Goal: Information Seeking & Learning: Learn about a topic

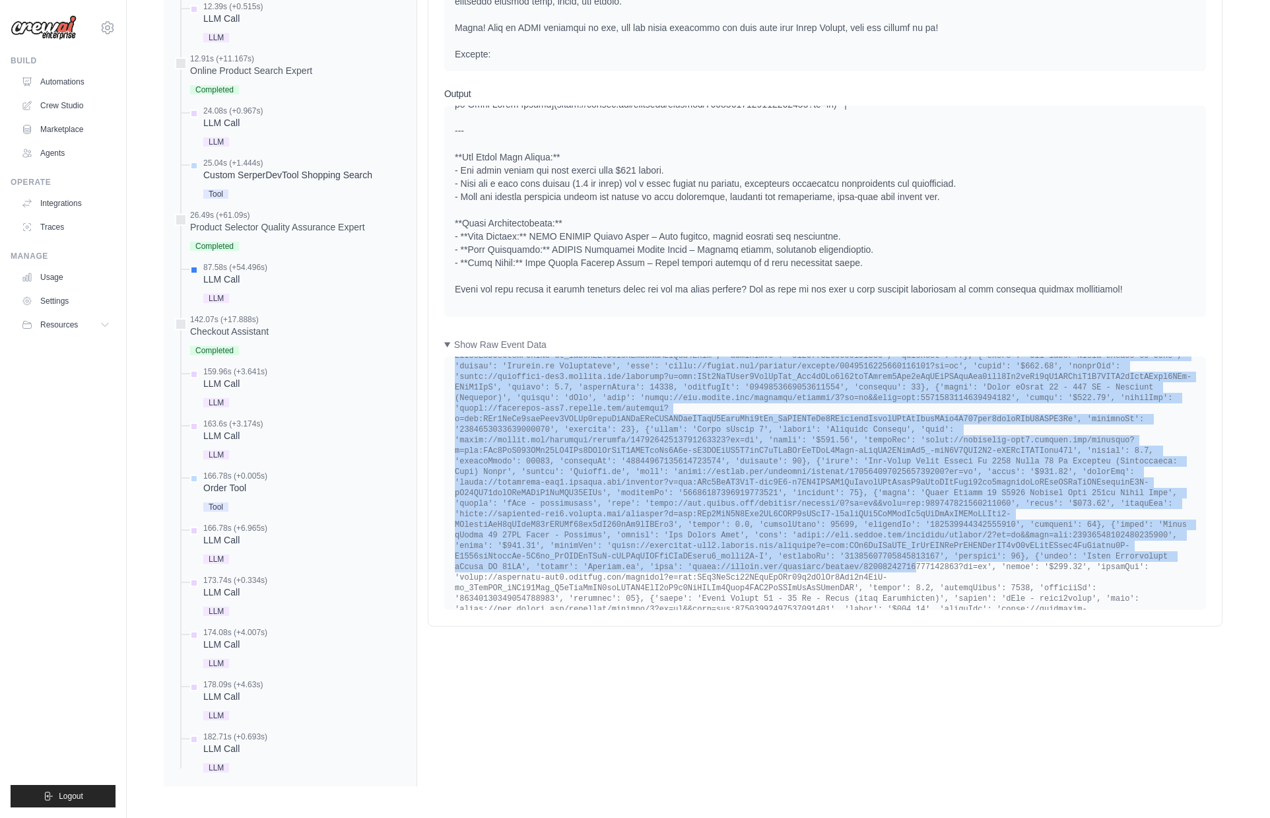
scroll to position [5837, 0]
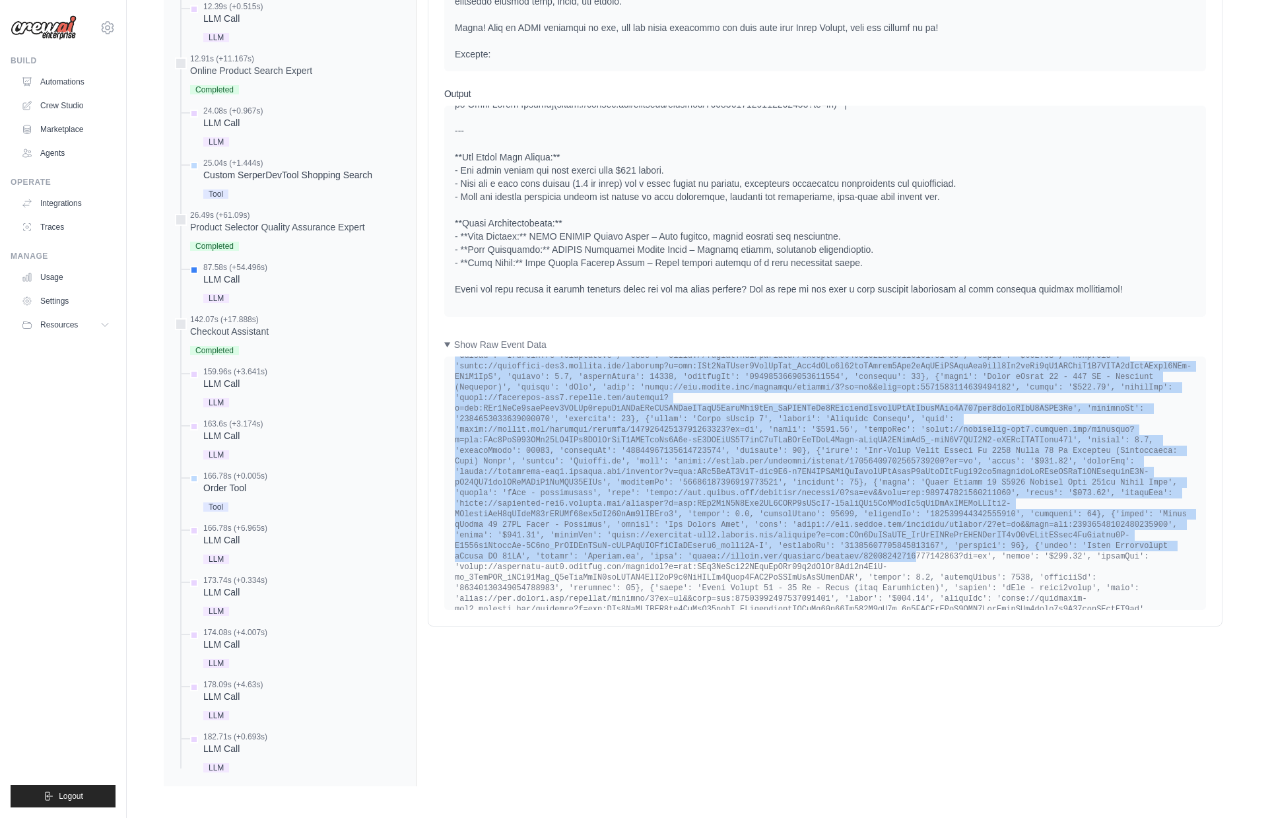
drag, startPoint x: 698, startPoint y: 518, endPoint x: 907, endPoint y: 562, distance: 213.3
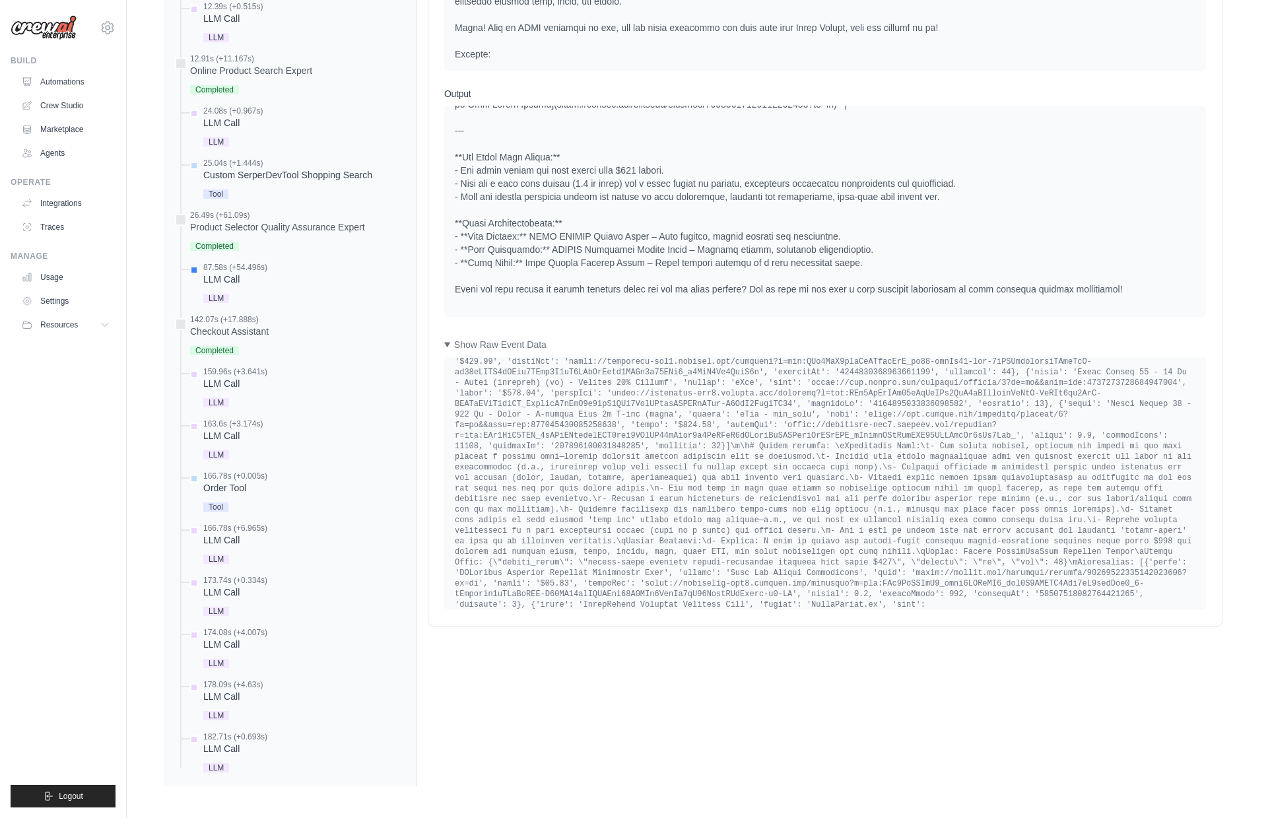
scroll to position [6179, 0]
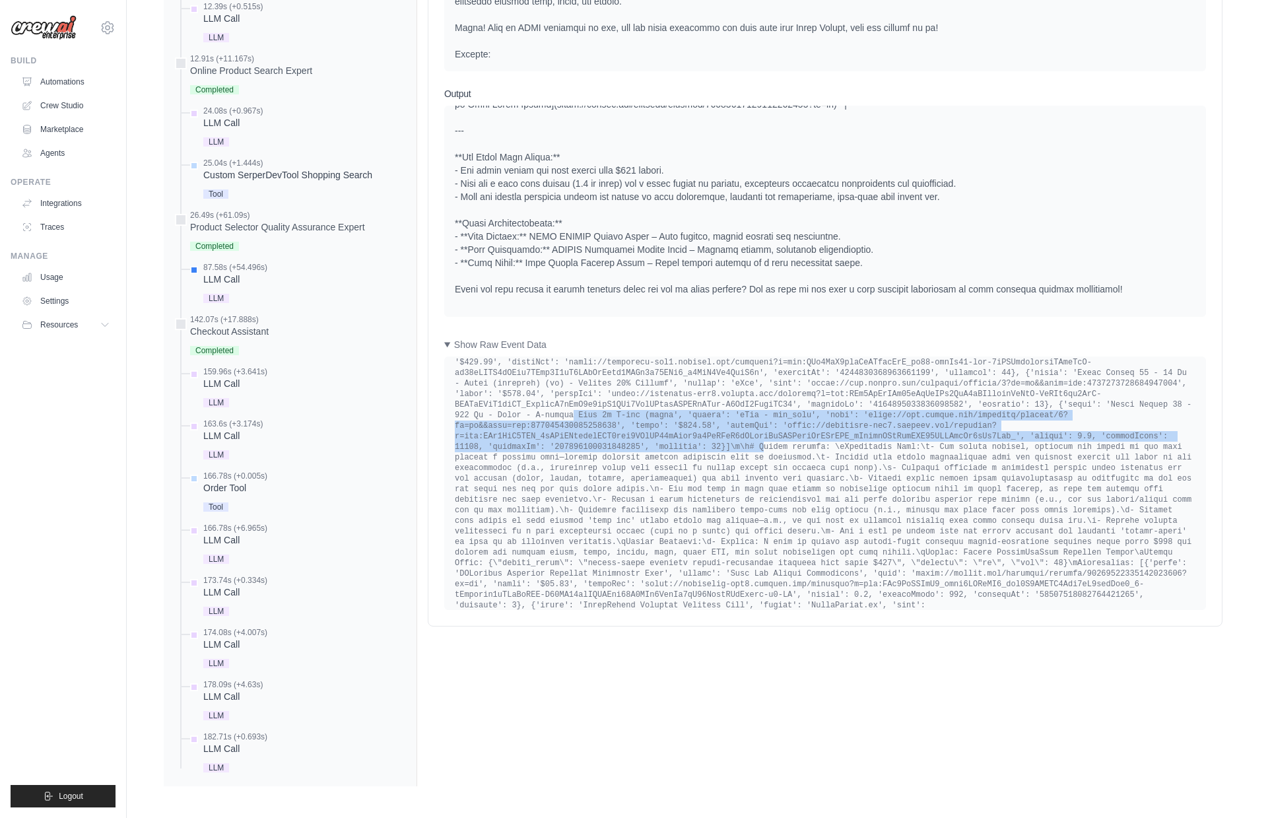
drag, startPoint x: 562, startPoint y: 427, endPoint x: 751, endPoint y: 454, distance: 191.4
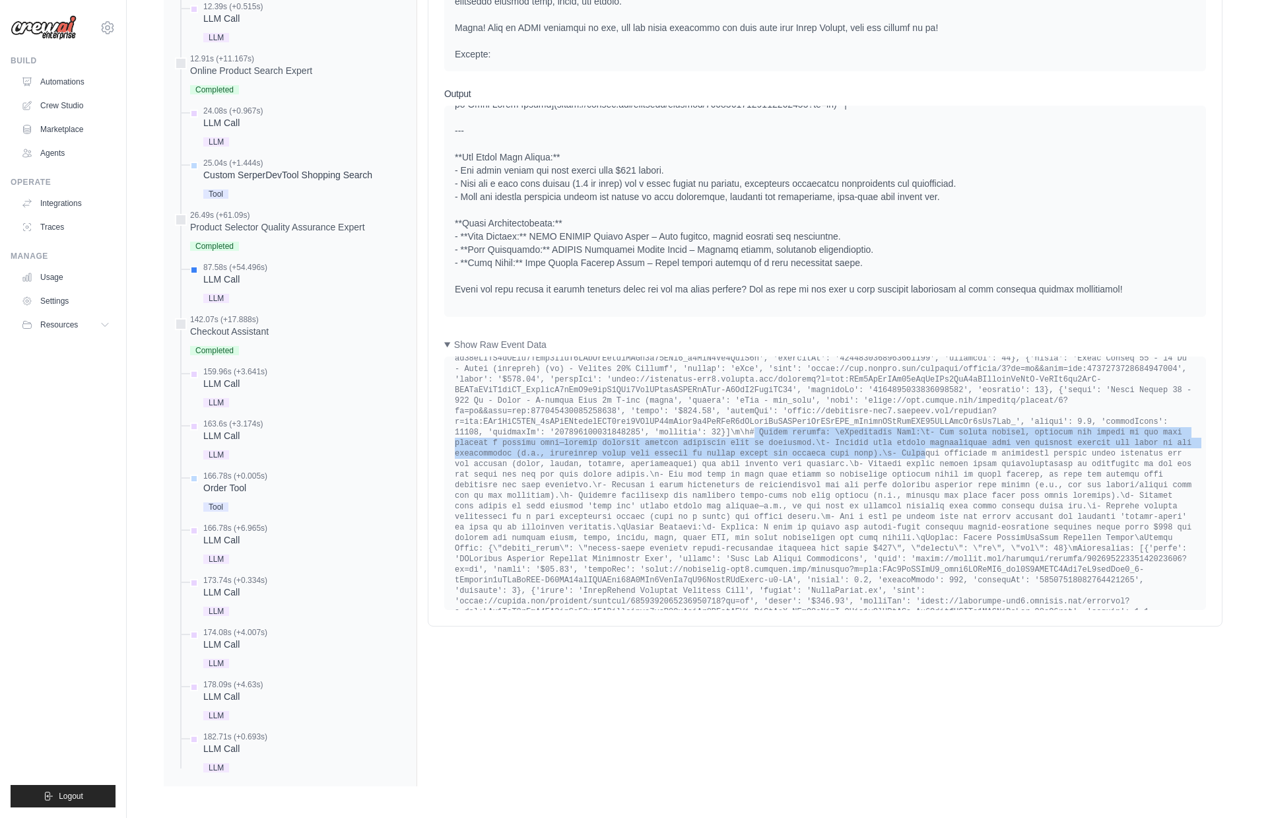
scroll to position [6194, 0]
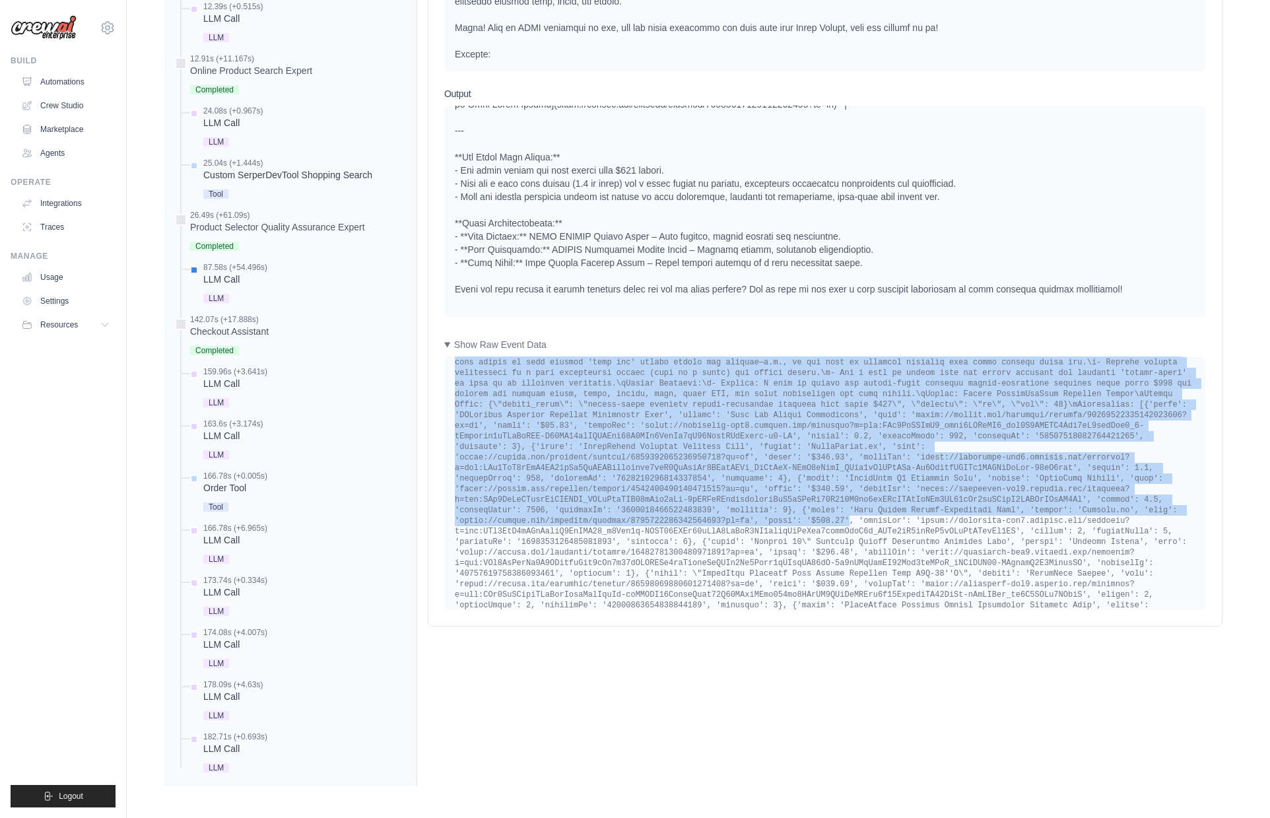
drag, startPoint x: 744, startPoint y: 456, endPoint x: 842, endPoint y: 528, distance: 121.3
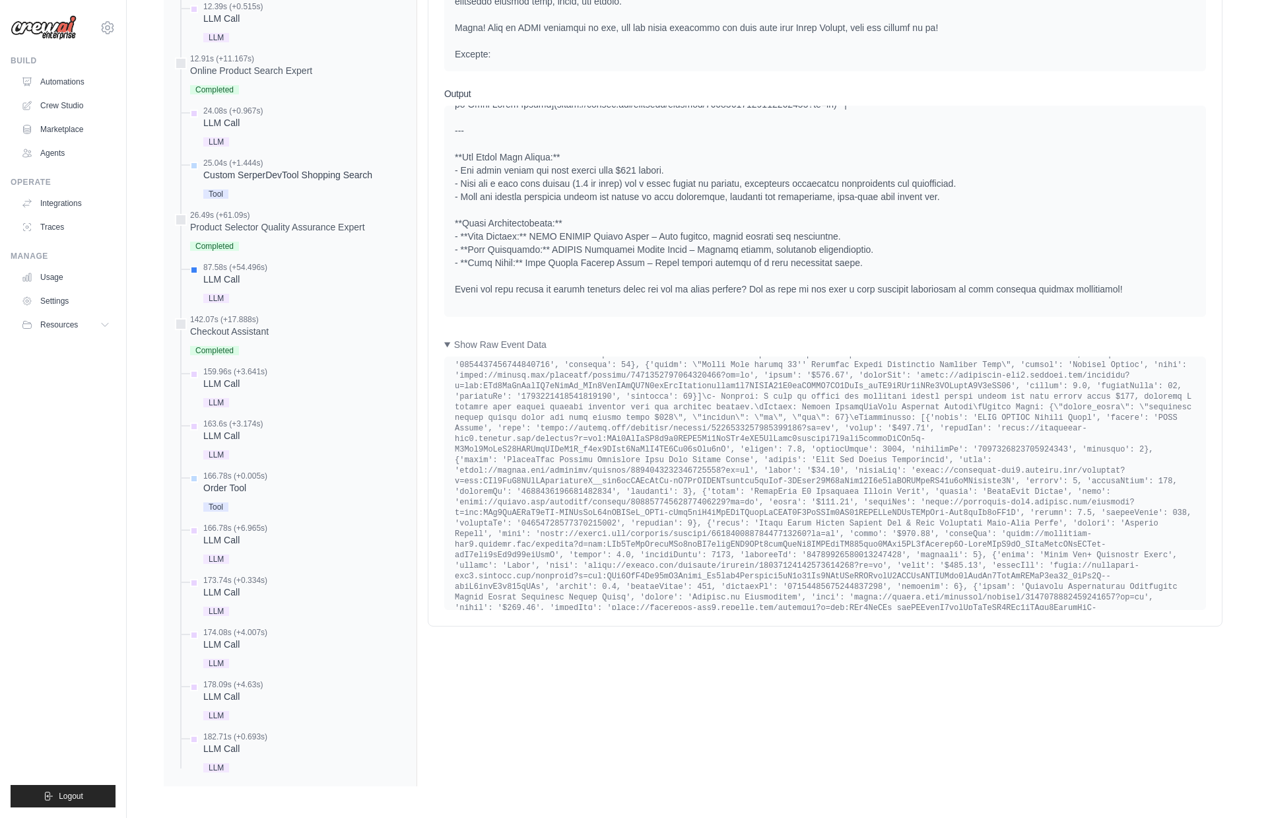
scroll to position [7908, 0]
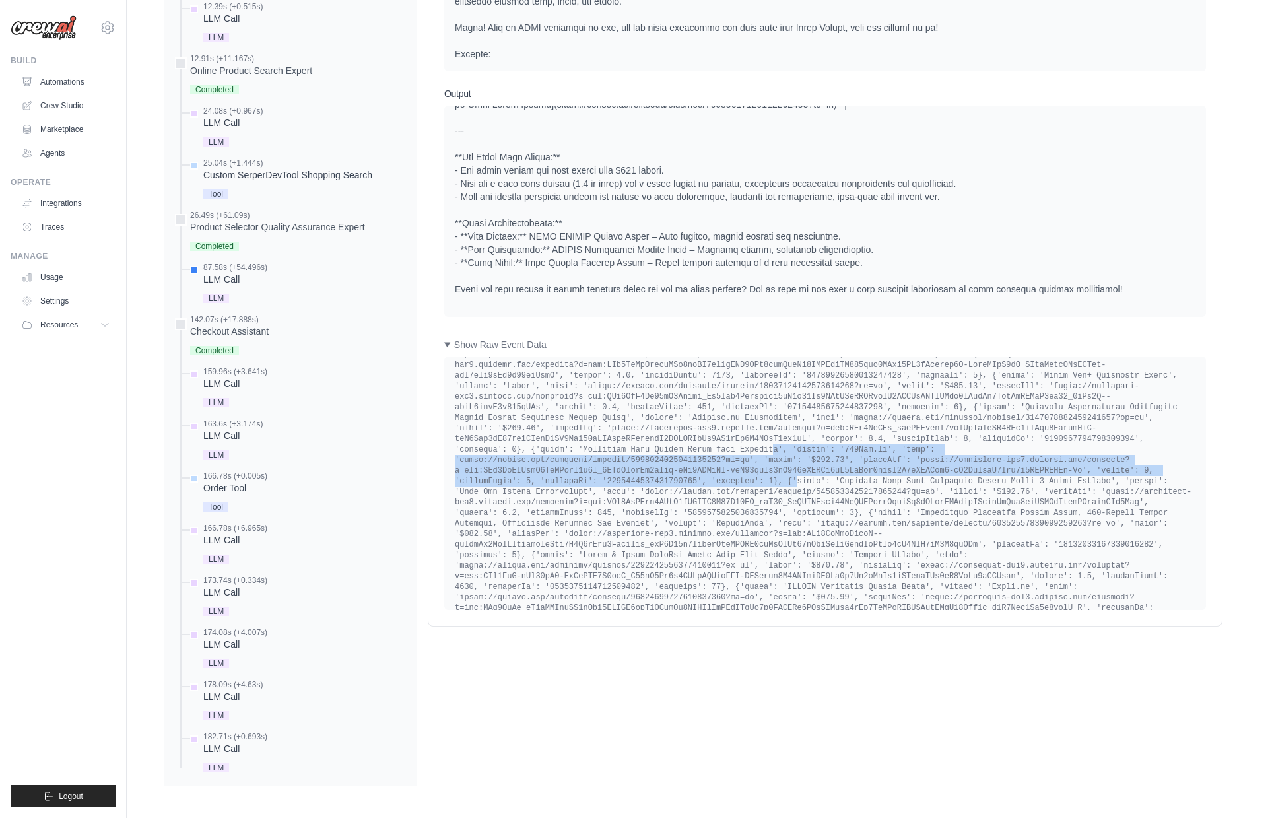
drag, startPoint x: 763, startPoint y: 460, endPoint x: 786, endPoint y: 494, distance: 40.5
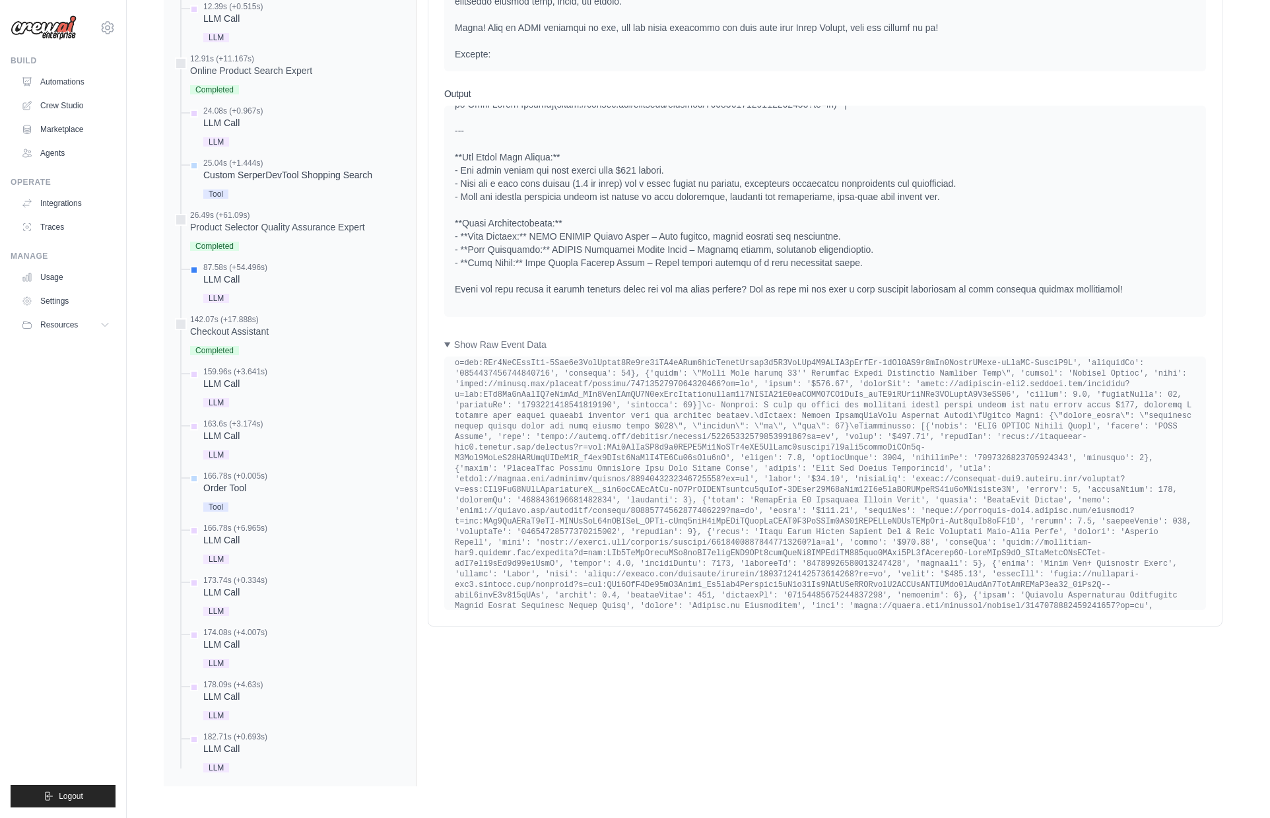
scroll to position [7719, 0]
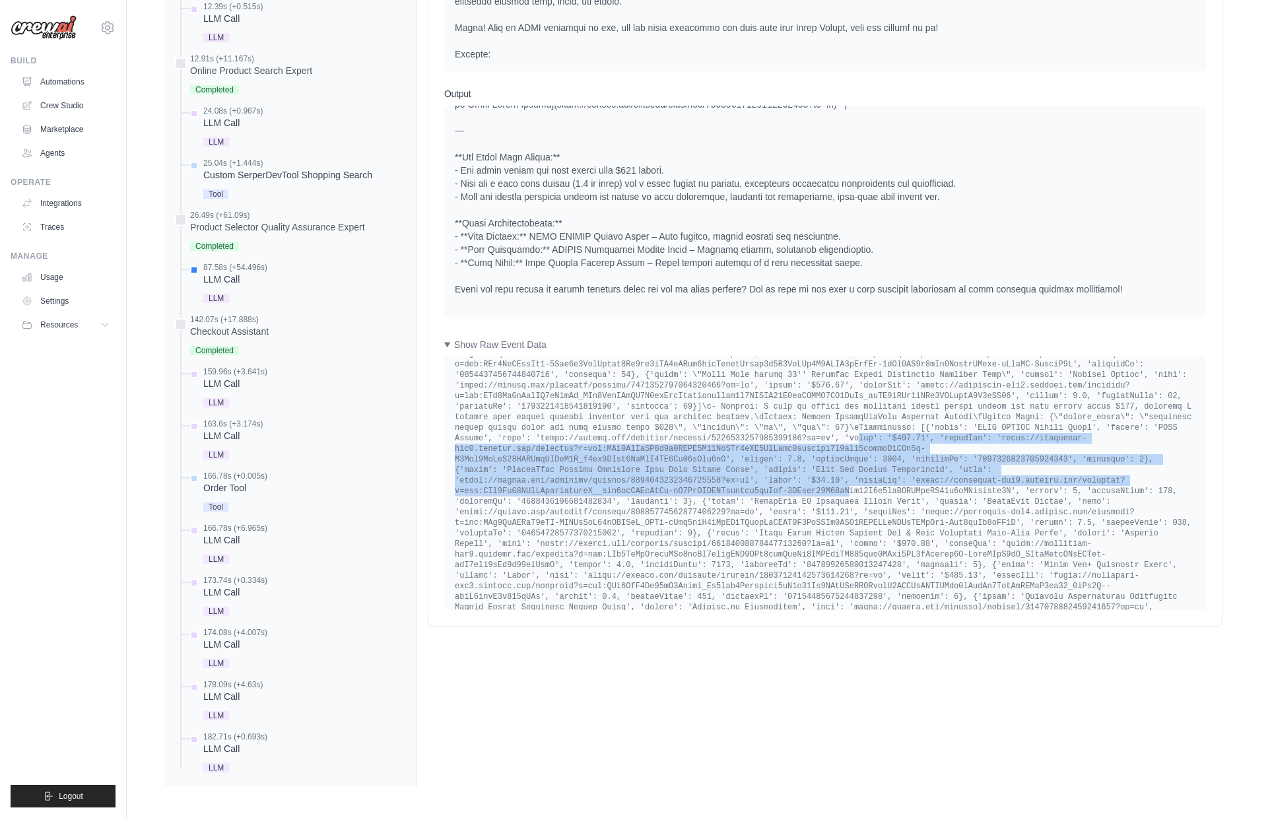
drag, startPoint x: 848, startPoint y: 446, endPoint x: 836, endPoint y: 502, distance: 57.9
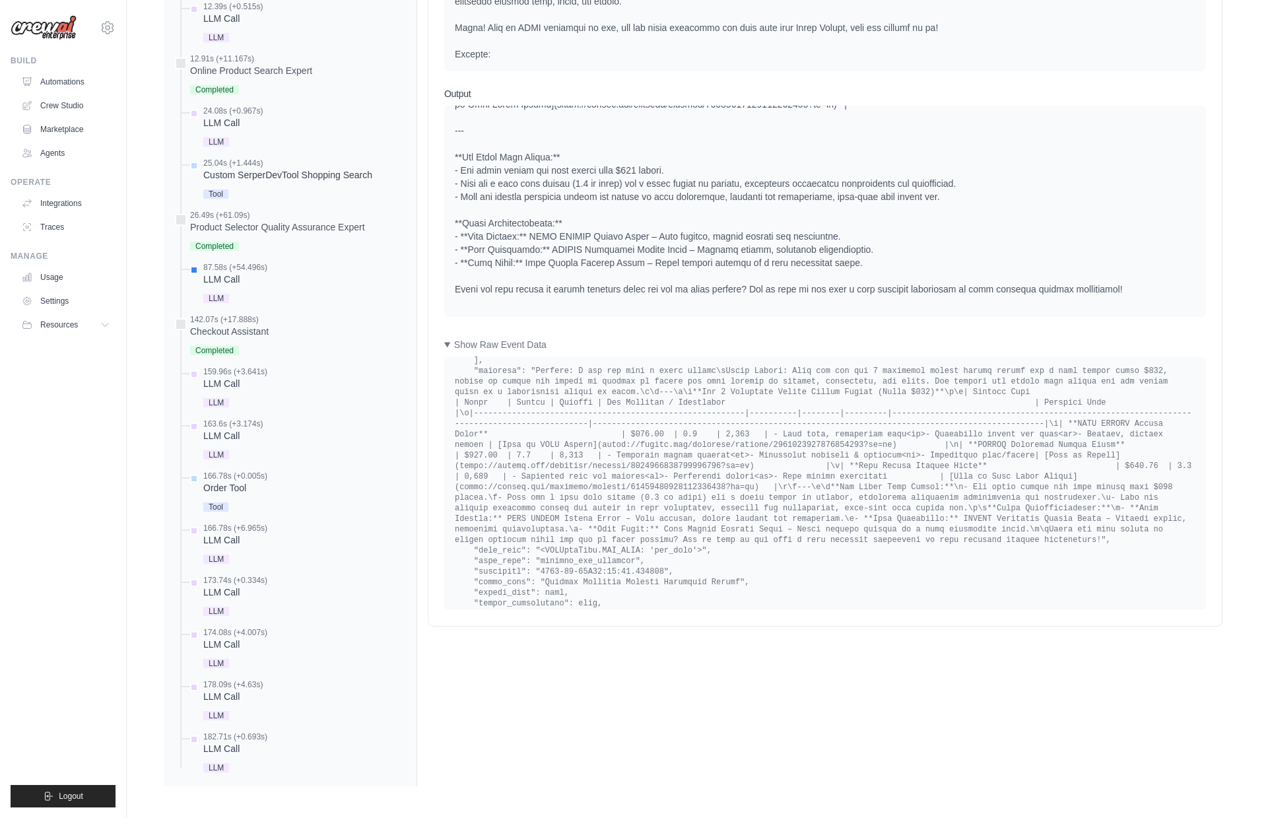
scroll to position [13884, 0]
click at [920, 508] on pre at bounding box center [825, 632] width 741 height 9633
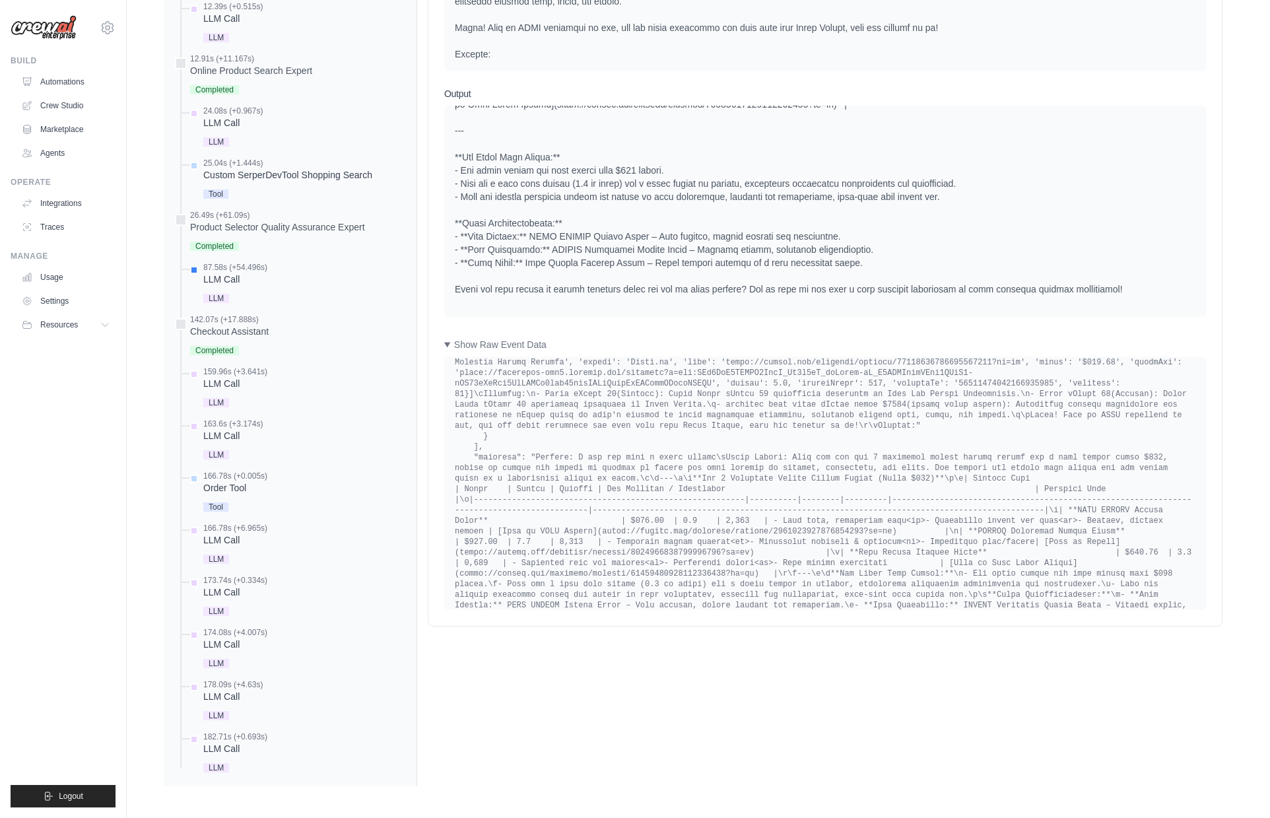
scroll to position [13792, 0]
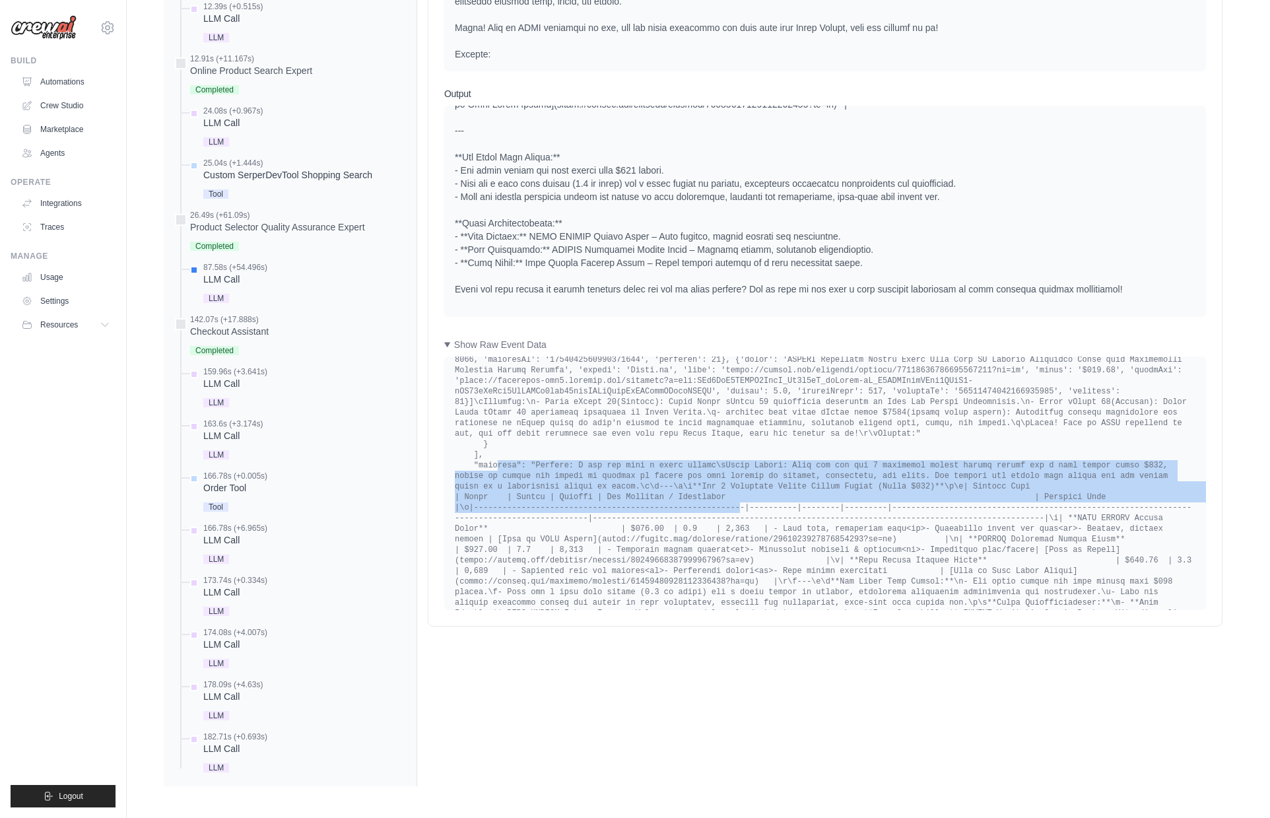
drag, startPoint x: 487, startPoint y: 473, endPoint x: 728, endPoint y: 513, distance: 244.2
click at [728, 513] on pre at bounding box center [825, 724] width 741 height 9633
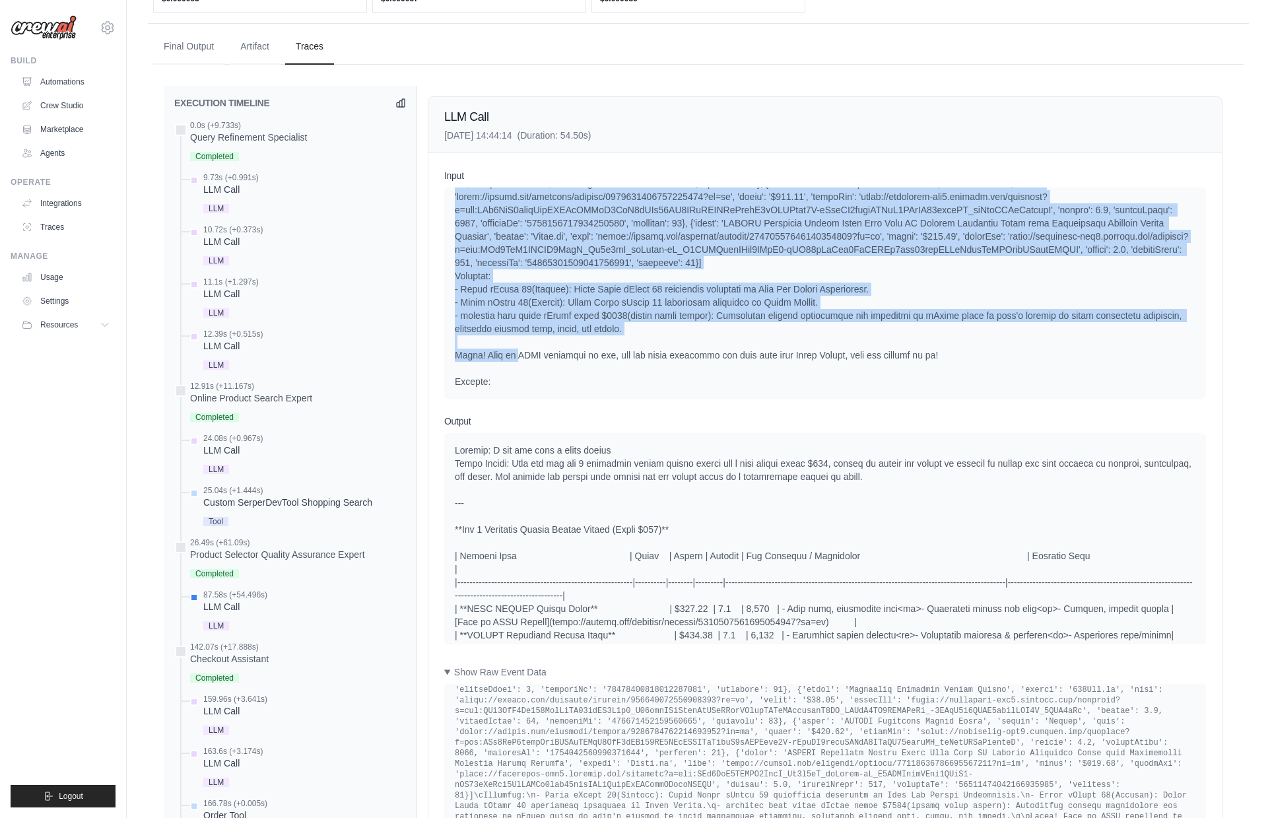
scroll to position [494, 0]
drag, startPoint x: 443, startPoint y: 202, endPoint x: 491, endPoint y: 411, distance: 214.8
